Goal: Check status: Check status

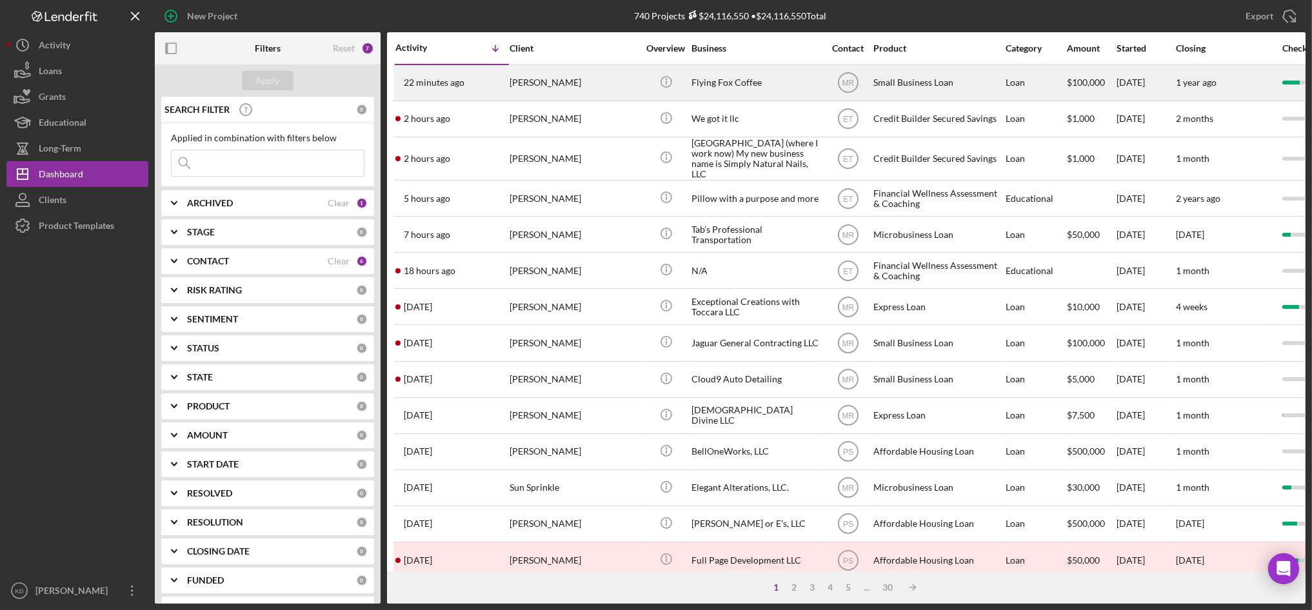
click at [746, 80] on div "Flying Fox Coffee" at bounding box center [755, 83] width 129 height 34
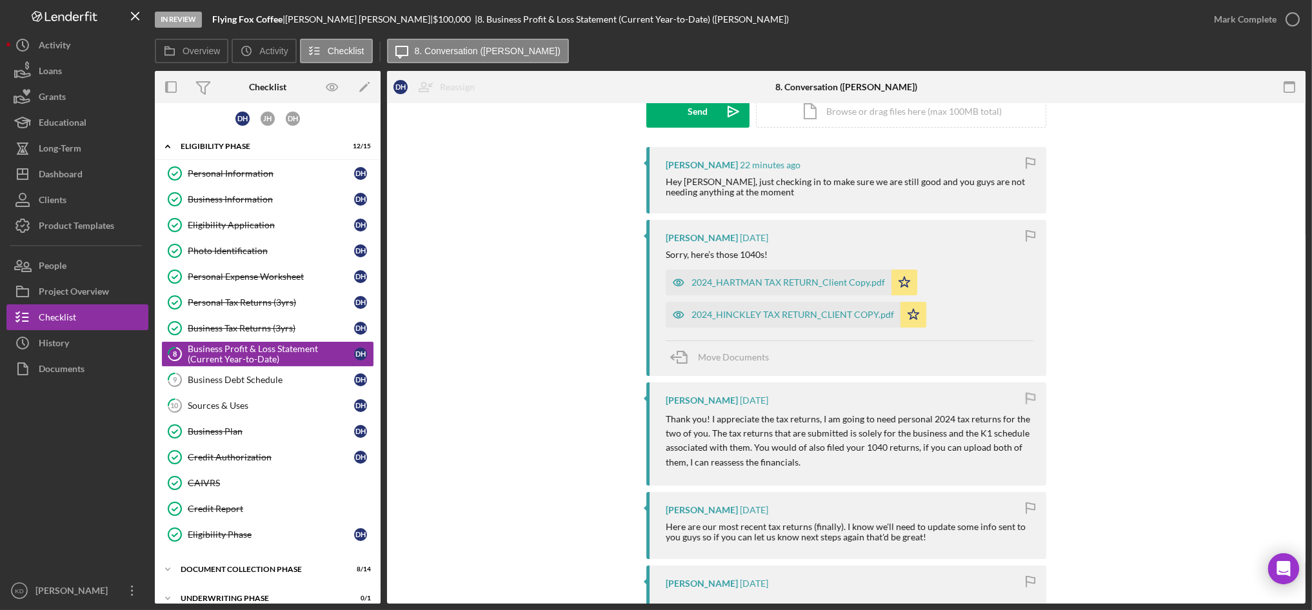
scroll to position [210, 0]
click at [784, 285] on div "2024_HARTMAN TAX RETURN_Client Copy.pdf" at bounding box center [788, 282] width 194 height 10
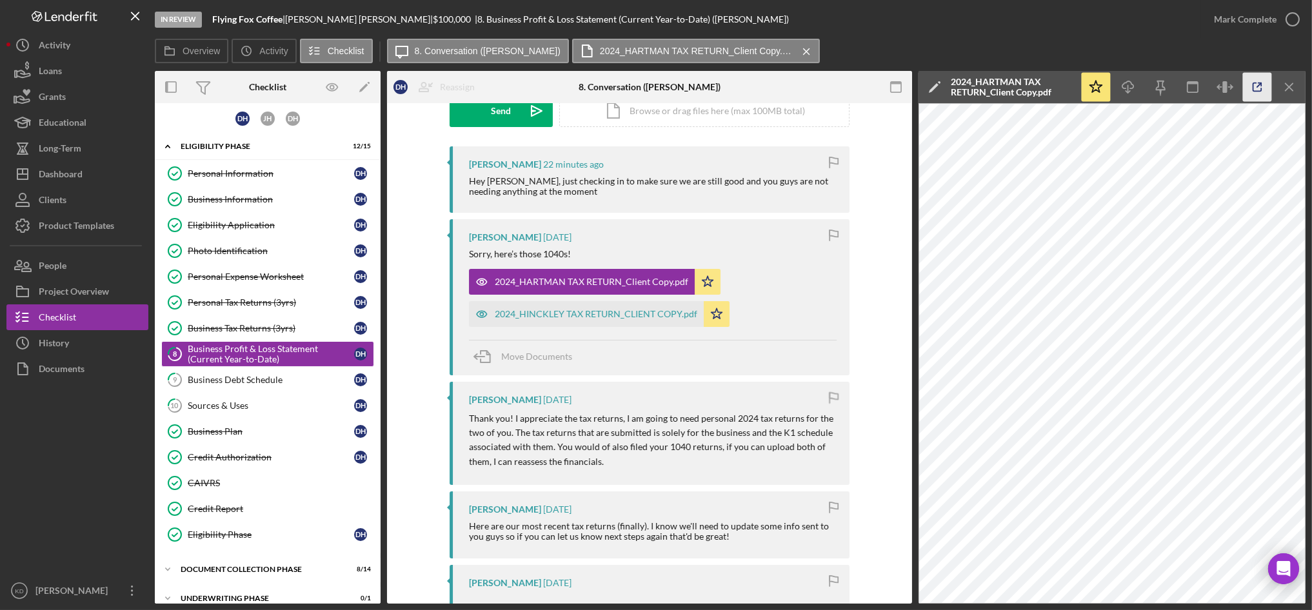
click at [1251, 83] on icon "button" at bounding box center [1257, 87] width 29 height 29
